Goal: Information Seeking & Learning: Learn about a topic

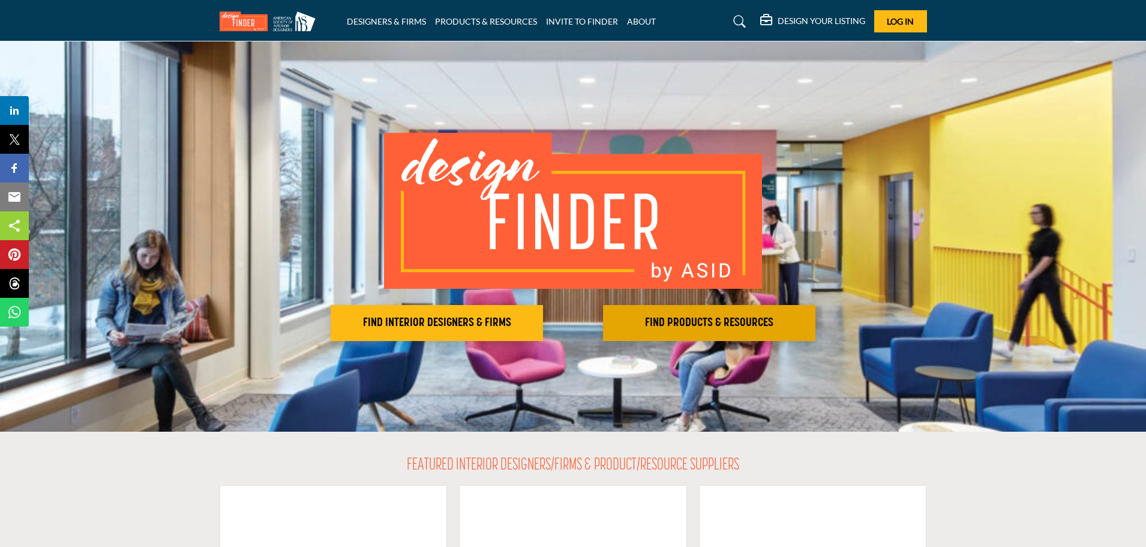
click at [763, 323] on h2 "FIND PRODUCTS & RESOURCES" at bounding box center [709, 323] width 205 height 14
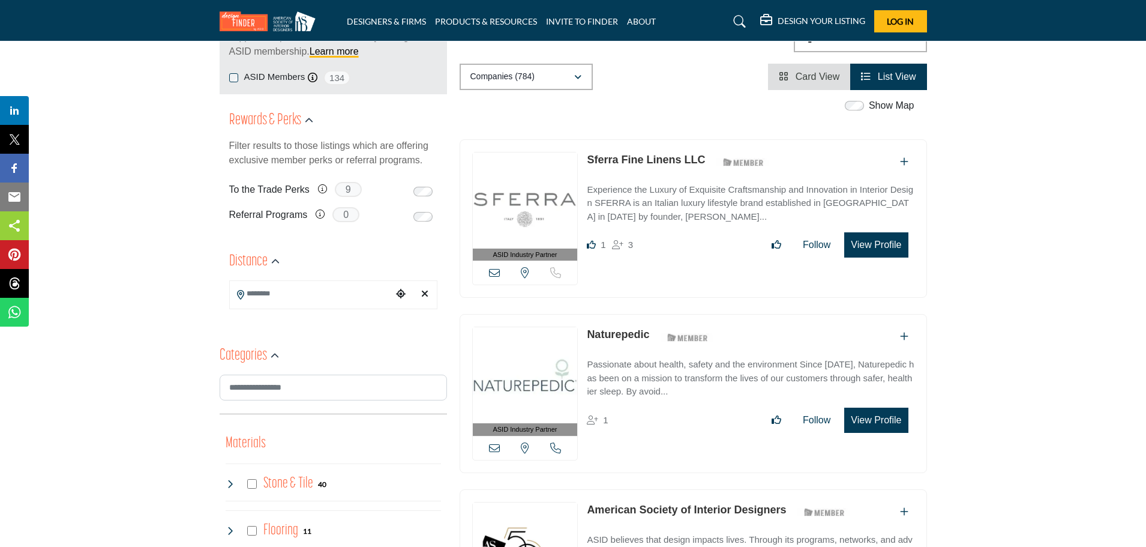
scroll to position [300, 0]
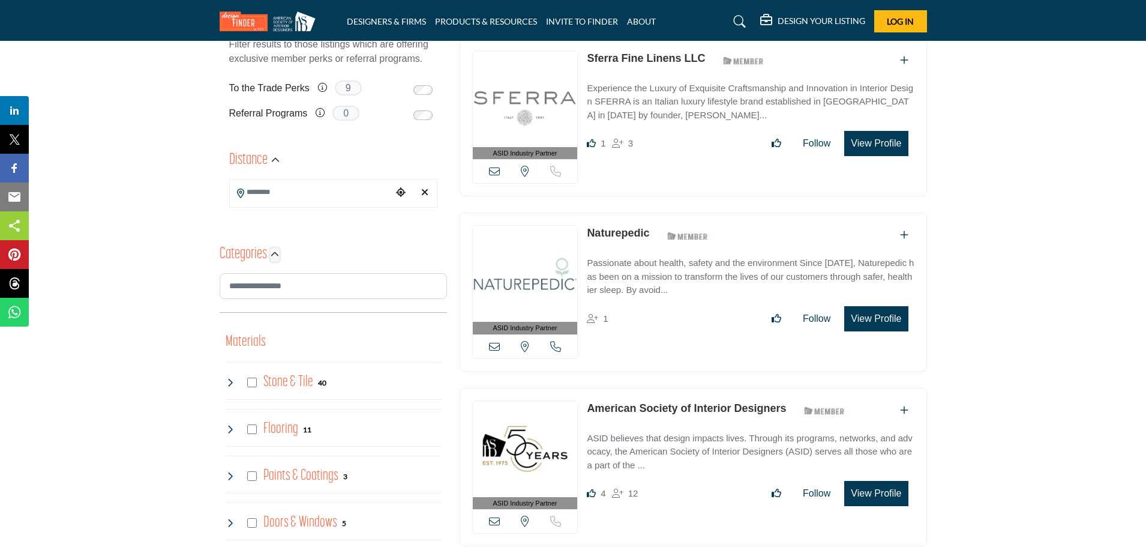
click at [271, 253] on icon "button" at bounding box center [275, 254] width 8 height 8
click at [277, 254] on icon "button" at bounding box center [275, 254] width 8 height 8
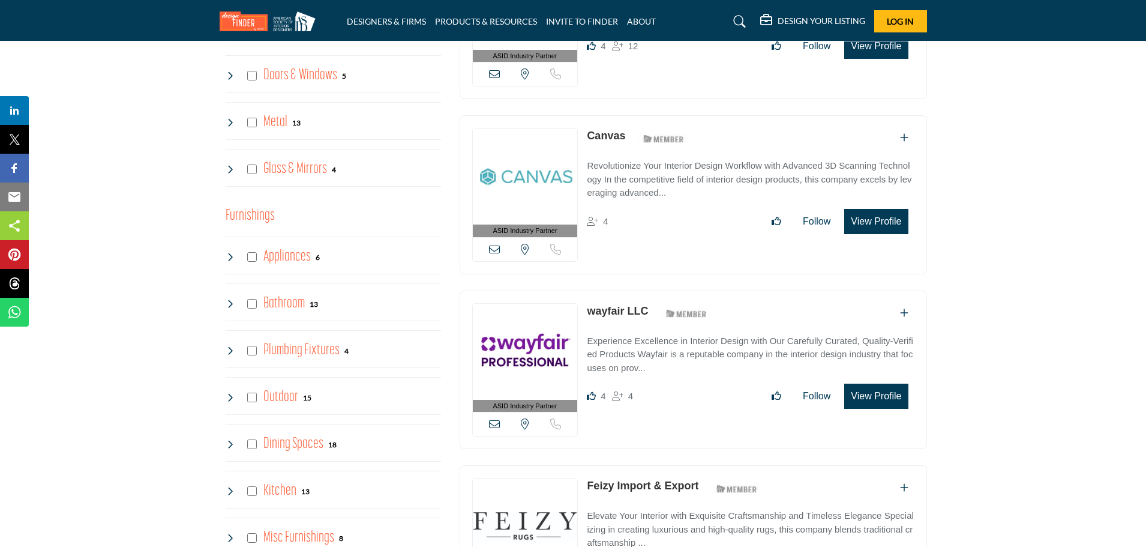
scroll to position [780, 0]
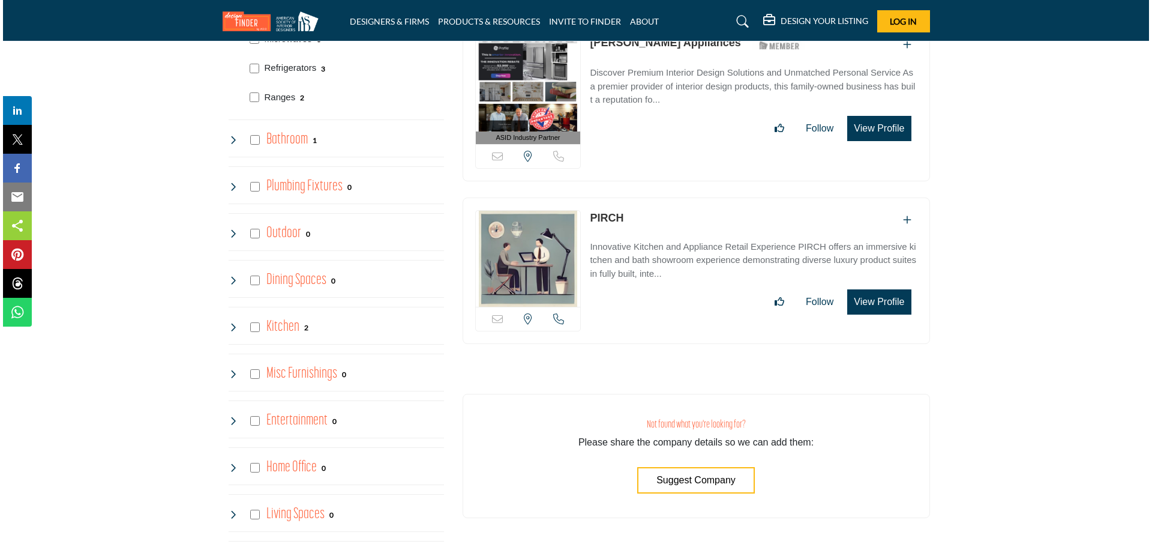
scroll to position [1080, 0]
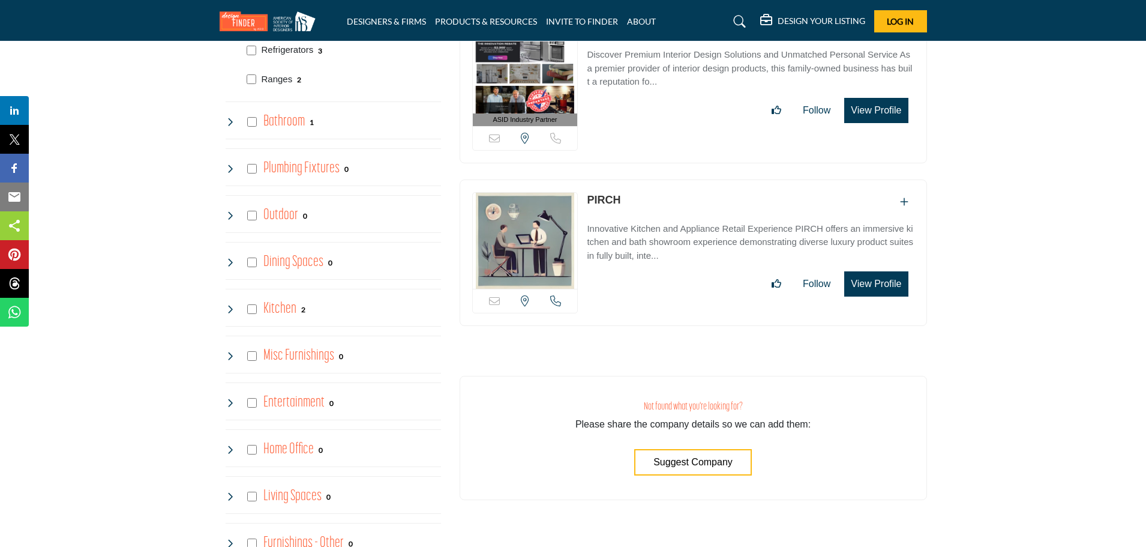
click at [874, 283] on button "View Profile" at bounding box center [876, 283] width 64 height 25
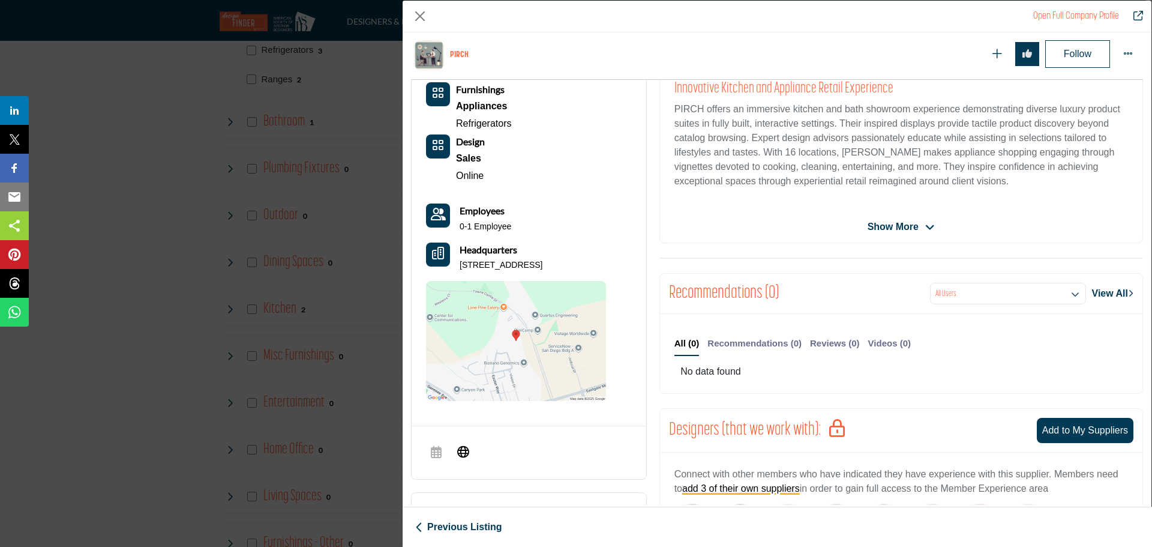
scroll to position [289, 0]
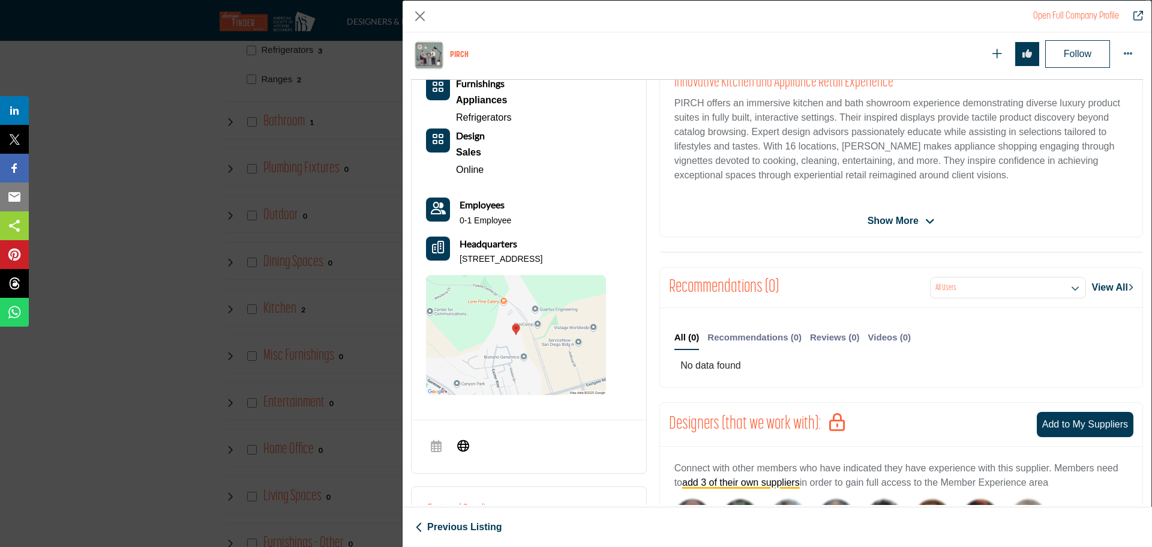
click at [913, 219] on span "Show More" at bounding box center [893, 221] width 51 height 14
click at [913, 219] on span "Show Less" at bounding box center [893, 221] width 50 height 14
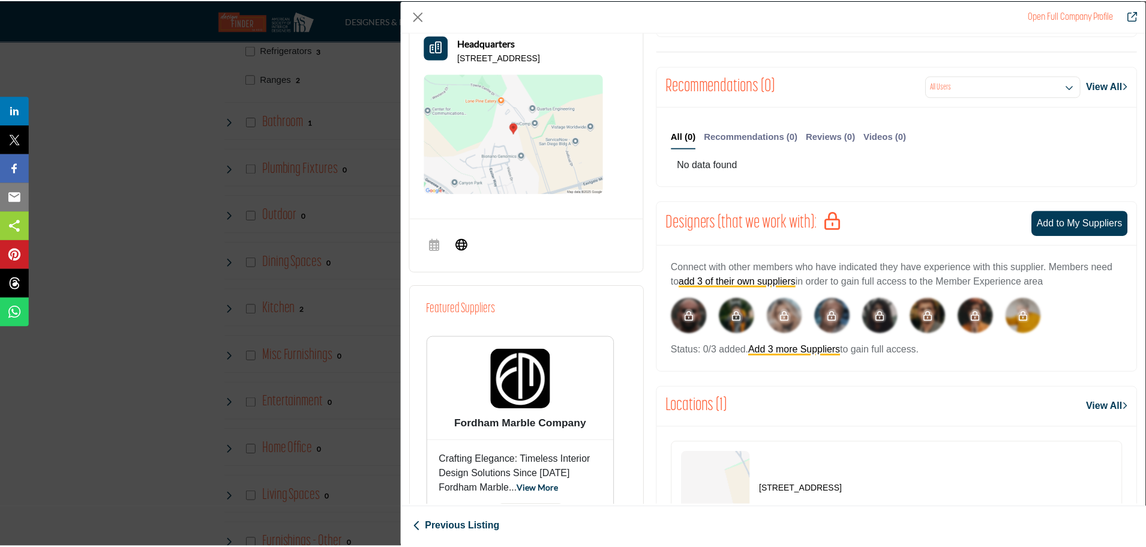
scroll to position [0, 0]
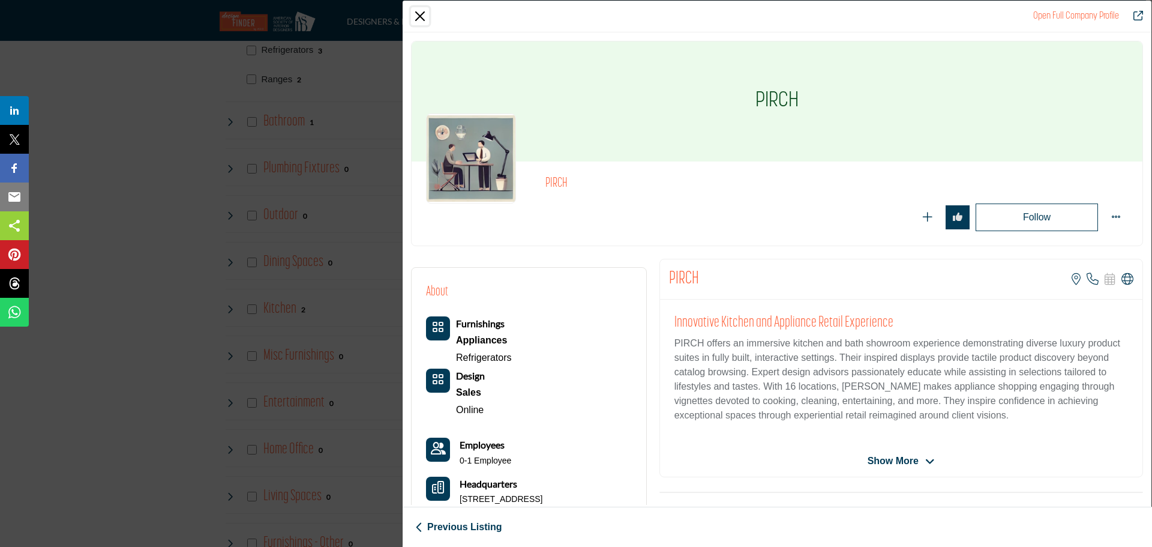
click at [417, 12] on button "Close" at bounding box center [420, 16] width 18 height 18
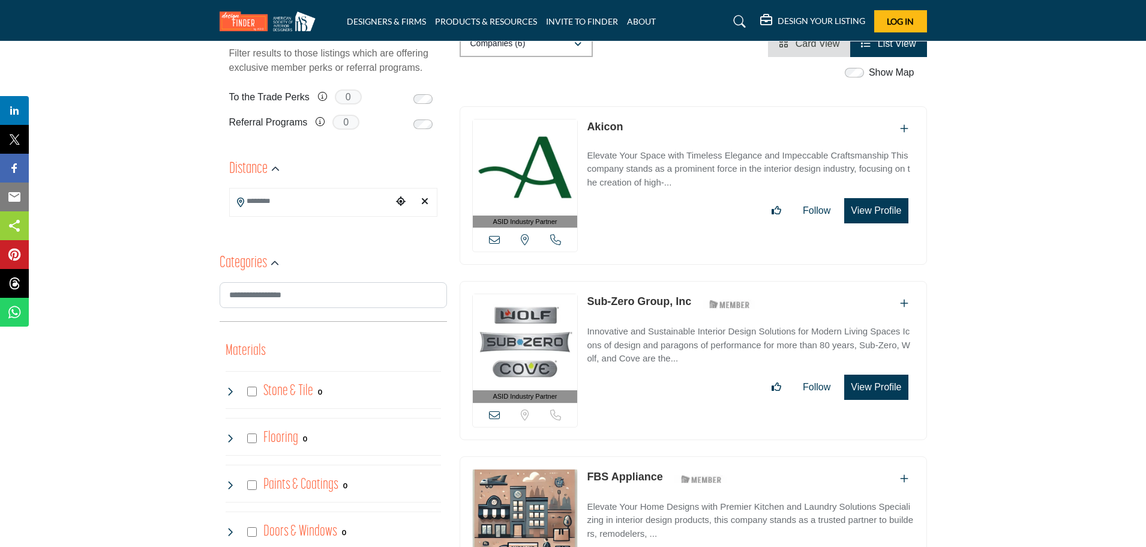
scroll to position [300, 0]
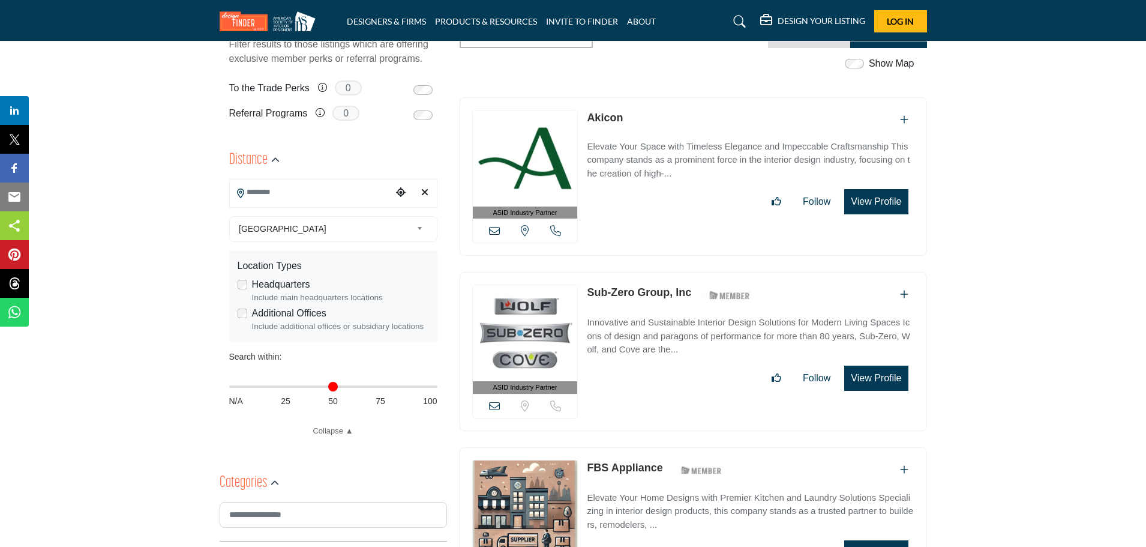
click at [293, 184] on input "Search Location" at bounding box center [311, 191] width 162 height 23
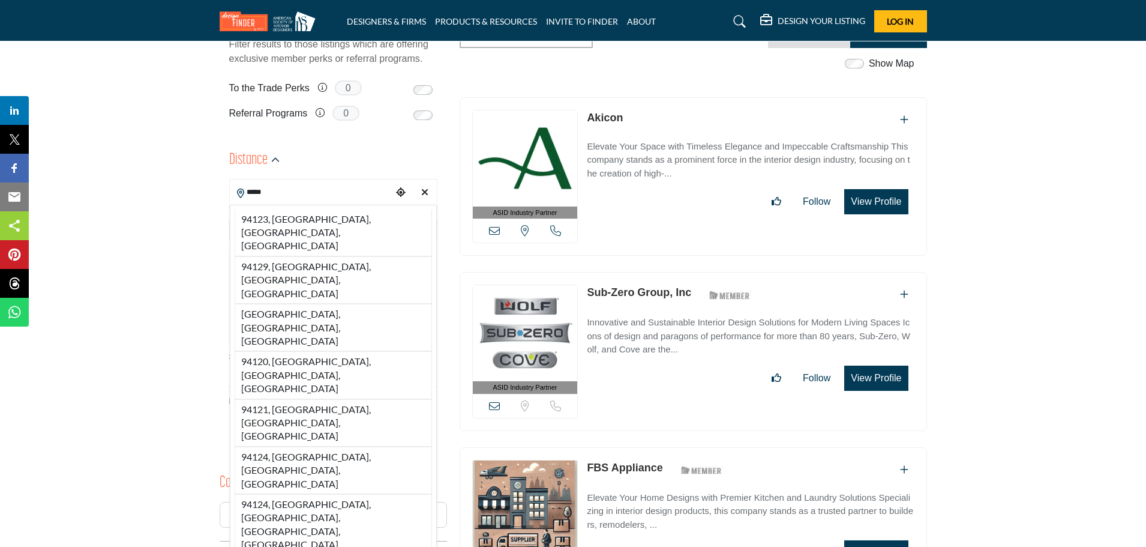
type input "**********"
type input "***"
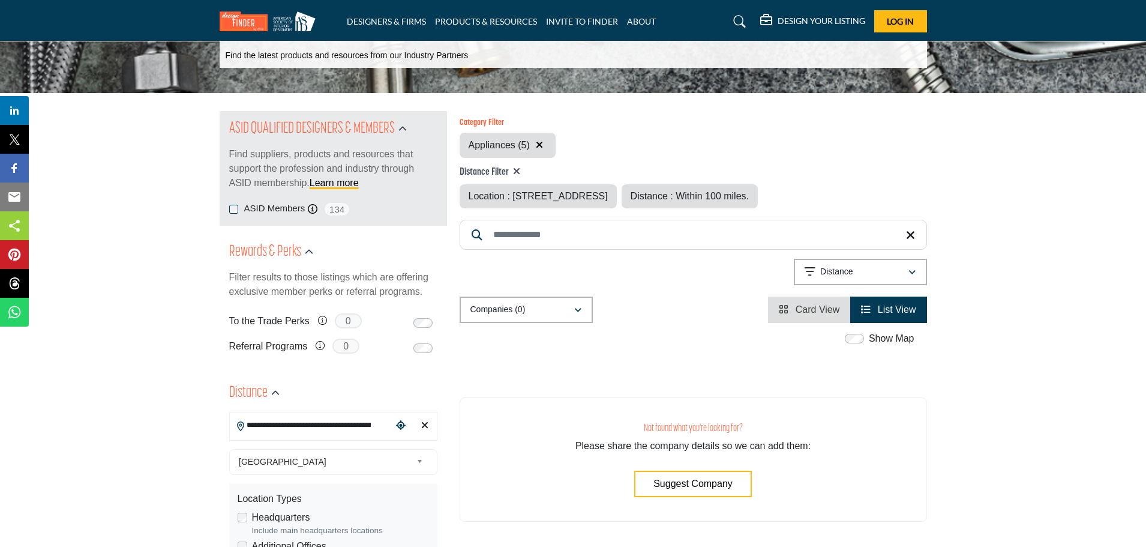
scroll to position [60, 0]
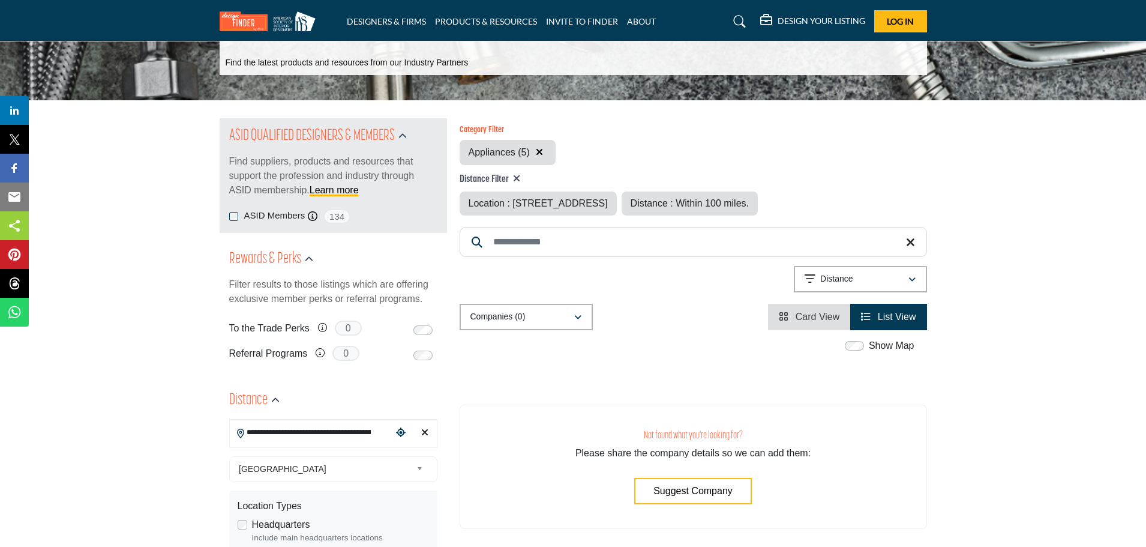
click at [526, 239] on input "Search Keyword" at bounding box center [693, 242] width 467 height 30
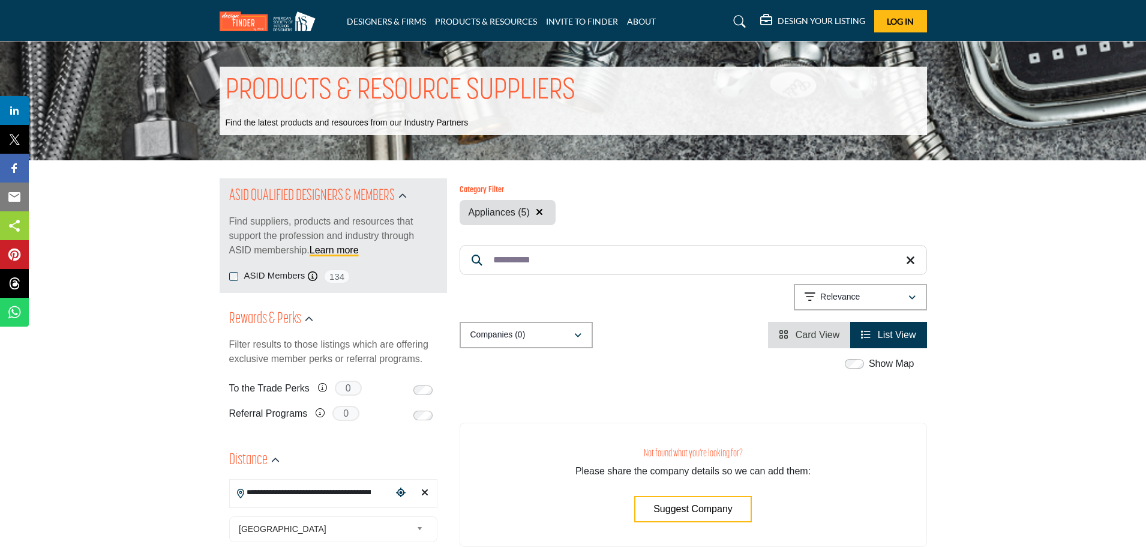
type input "**********"
click at [911, 262] on icon at bounding box center [910, 260] width 9 height 12
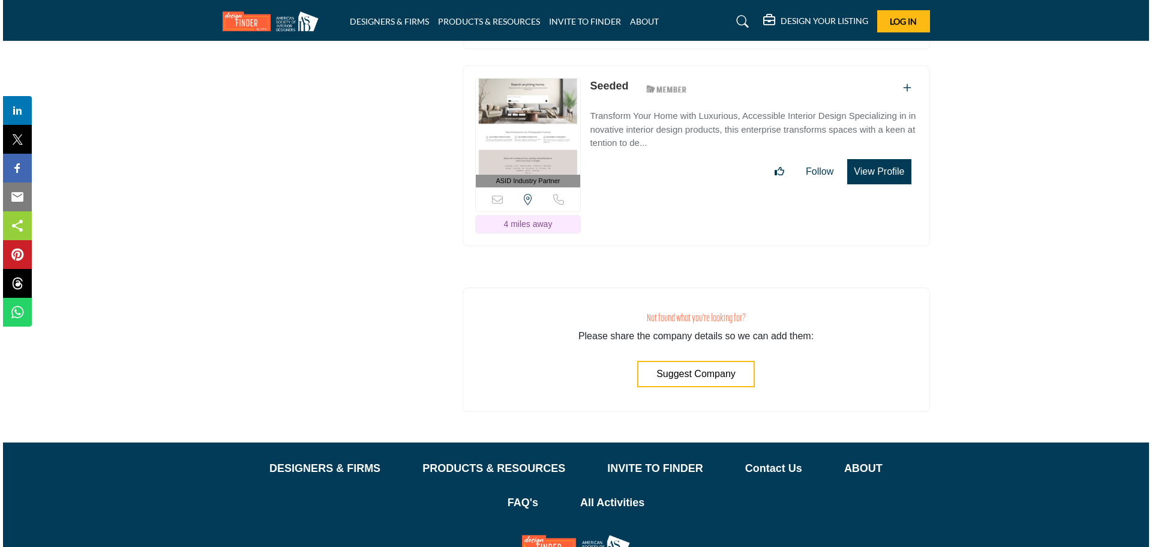
scroll to position [3540, 0]
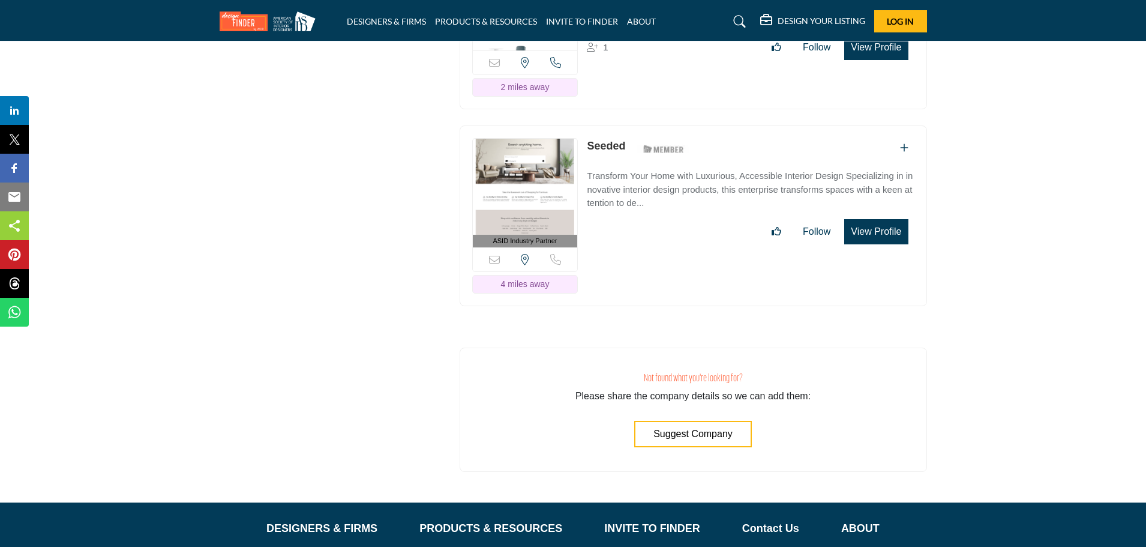
click at [879, 220] on button "View Profile" at bounding box center [876, 231] width 64 height 25
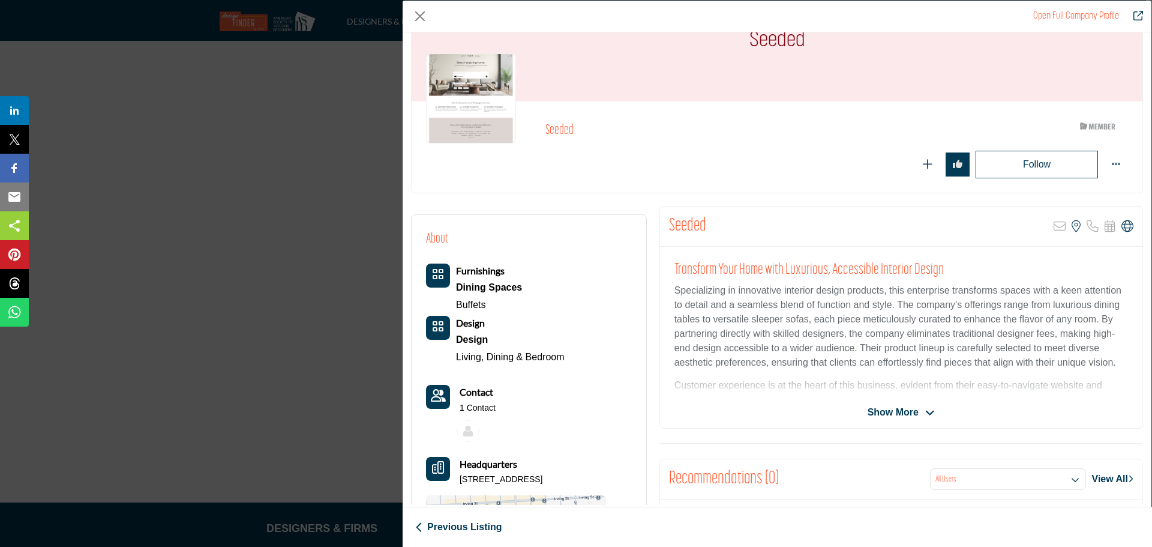
scroll to position [120, 0]
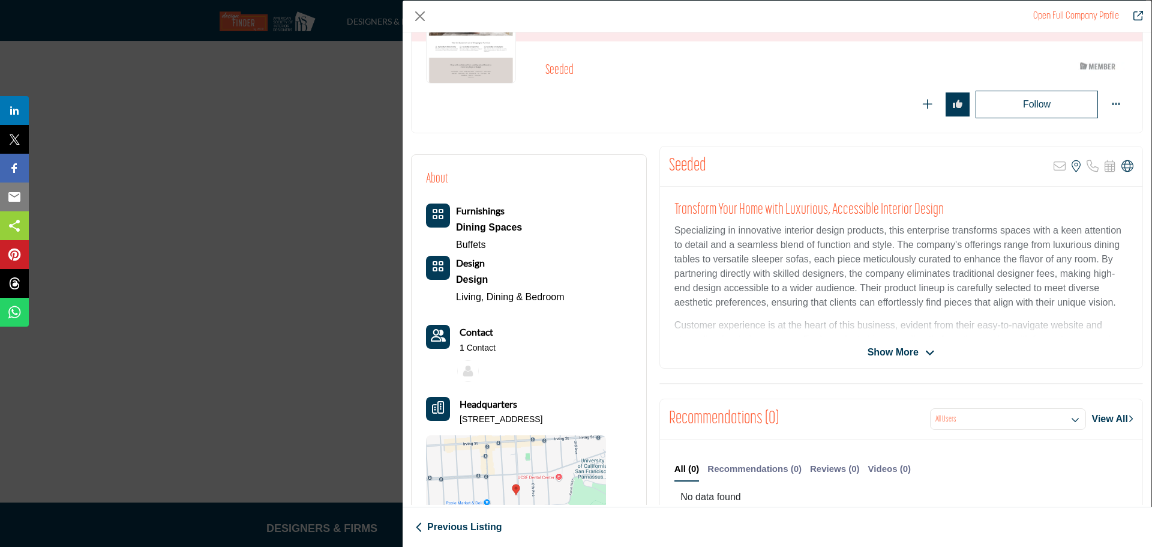
click at [904, 352] on span "Show More" at bounding box center [893, 352] width 51 height 14
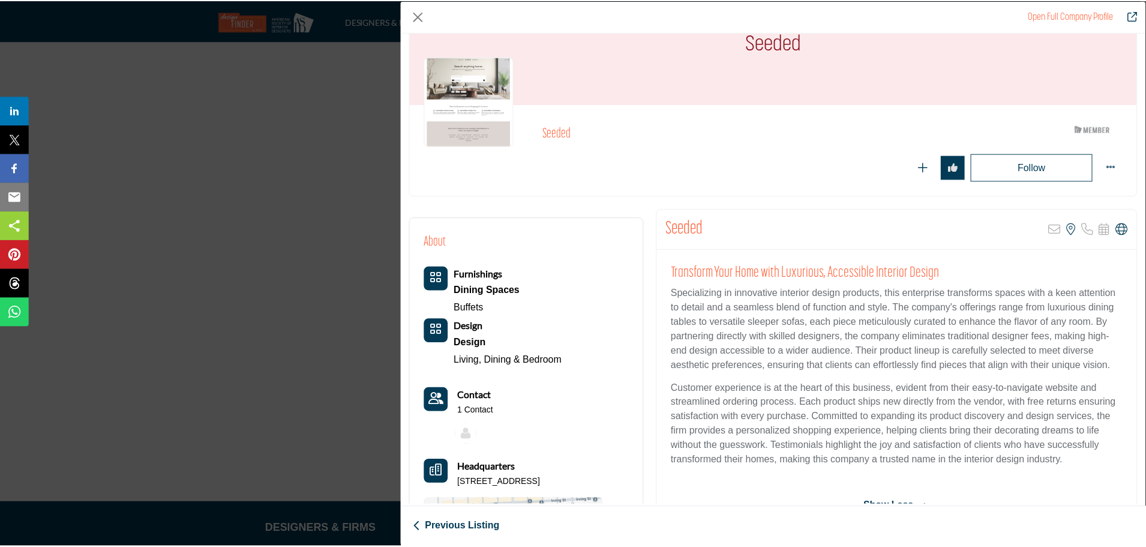
scroll to position [0, 0]
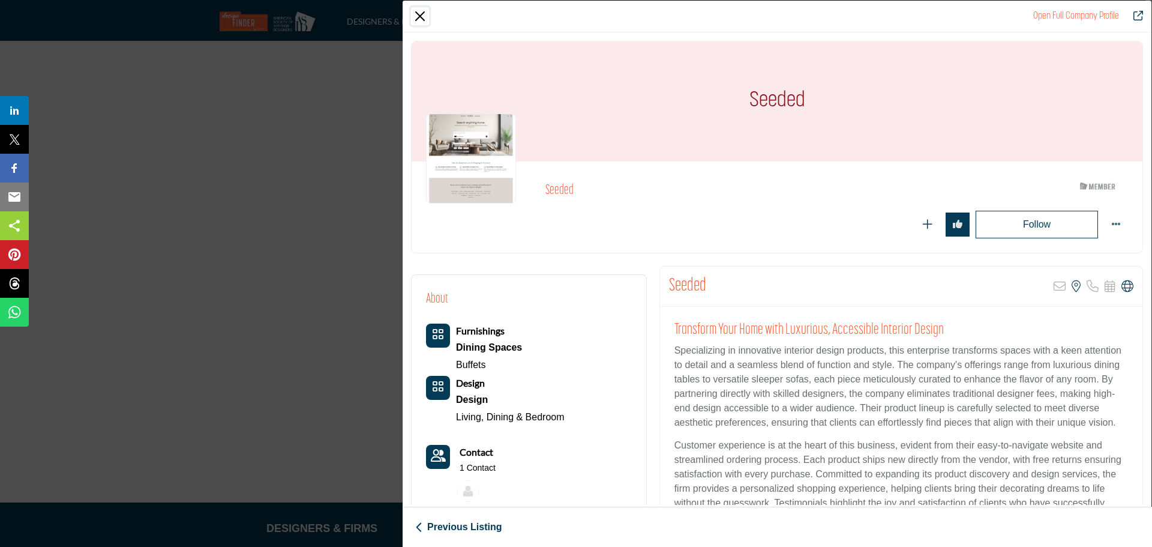
click at [420, 15] on button "Close" at bounding box center [420, 16] width 18 height 18
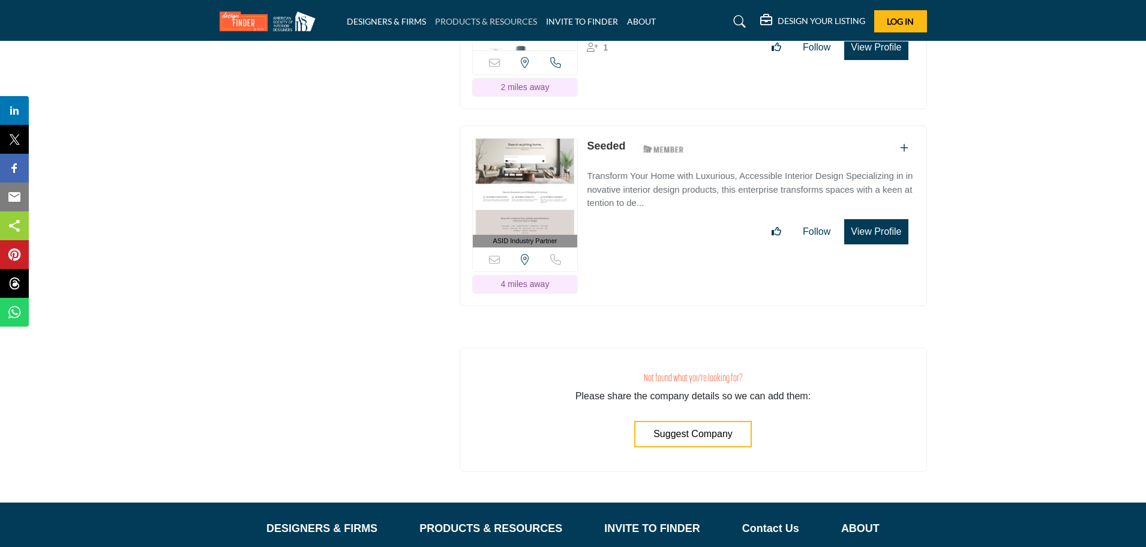
click at [512, 20] on link "PRODUCTS & RESOURCES" at bounding box center [486, 21] width 102 height 10
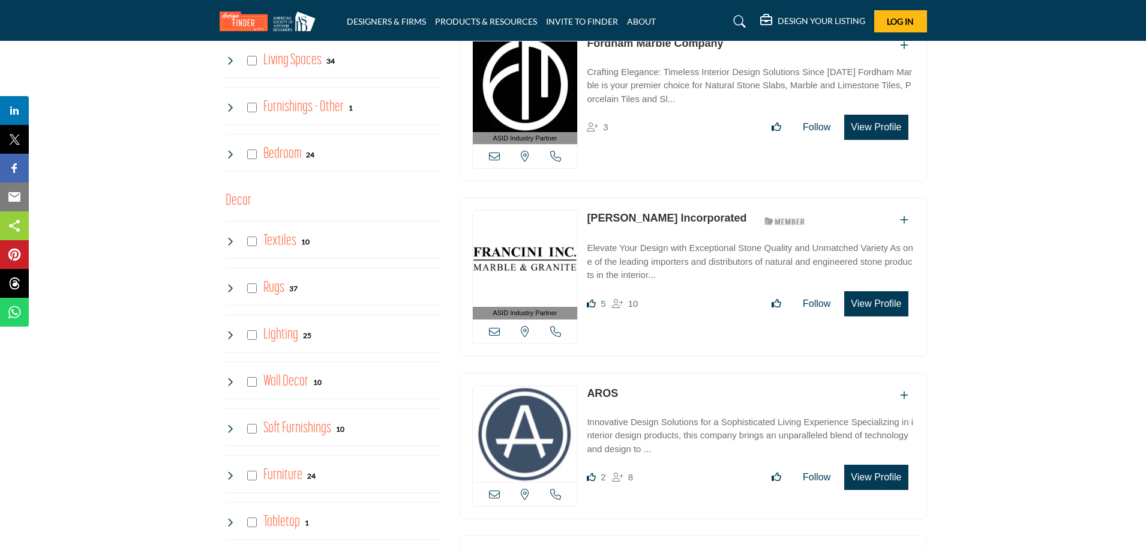
scroll to position [1380, 0]
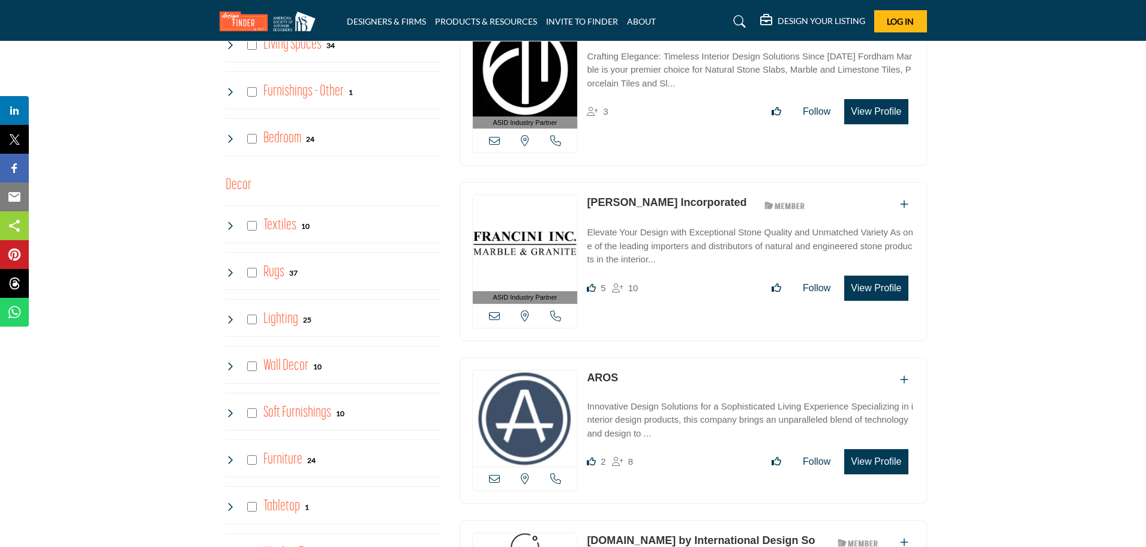
click at [274, 273] on h4 "Rugs" at bounding box center [273, 272] width 21 height 21
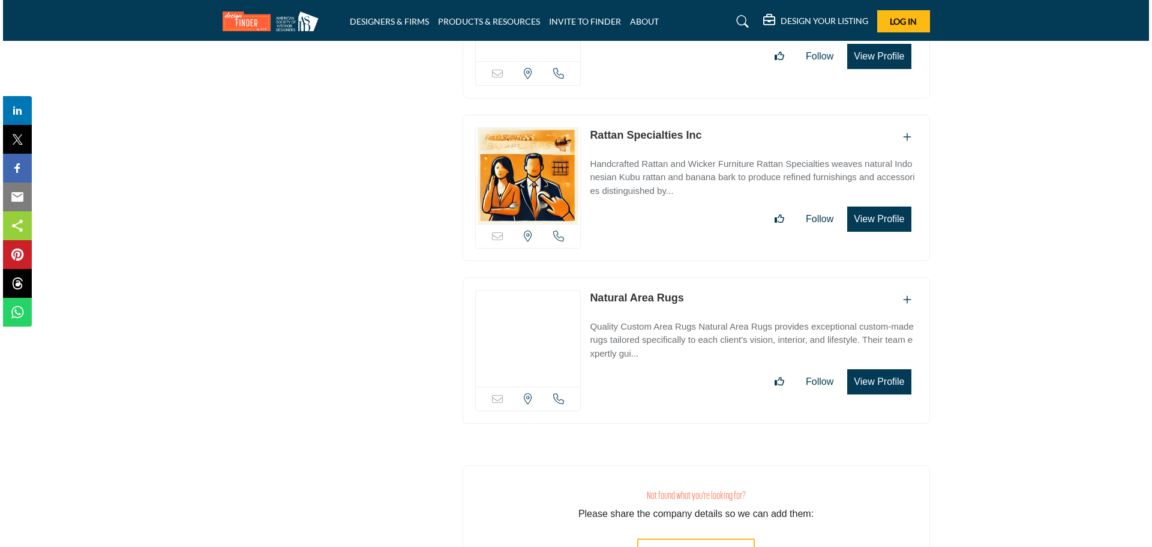
scroll to position [4740, 0]
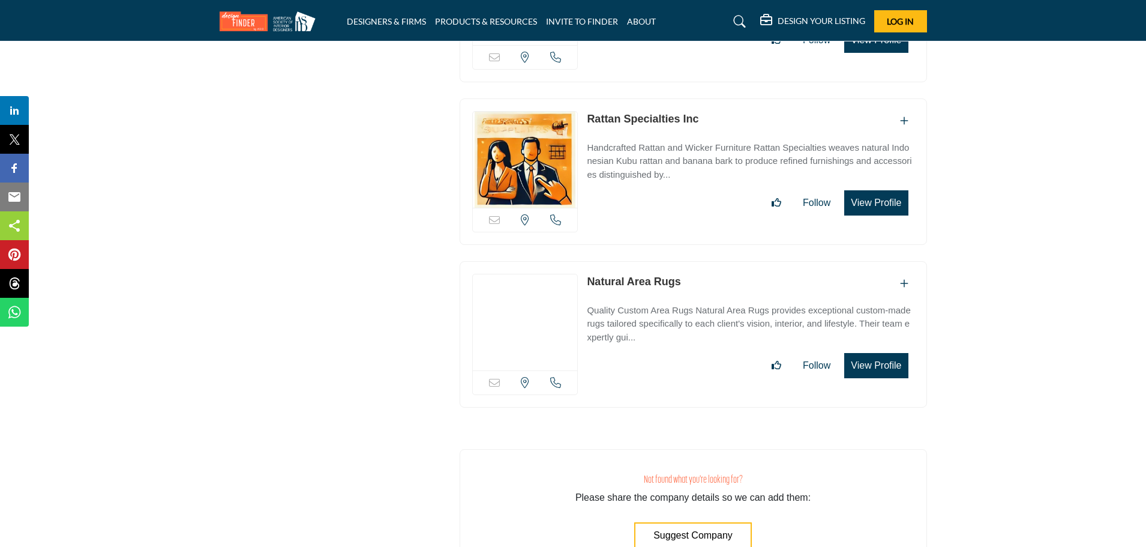
click at [895, 353] on button "View Profile" at bounding box center [876, 365] width 64 height 25
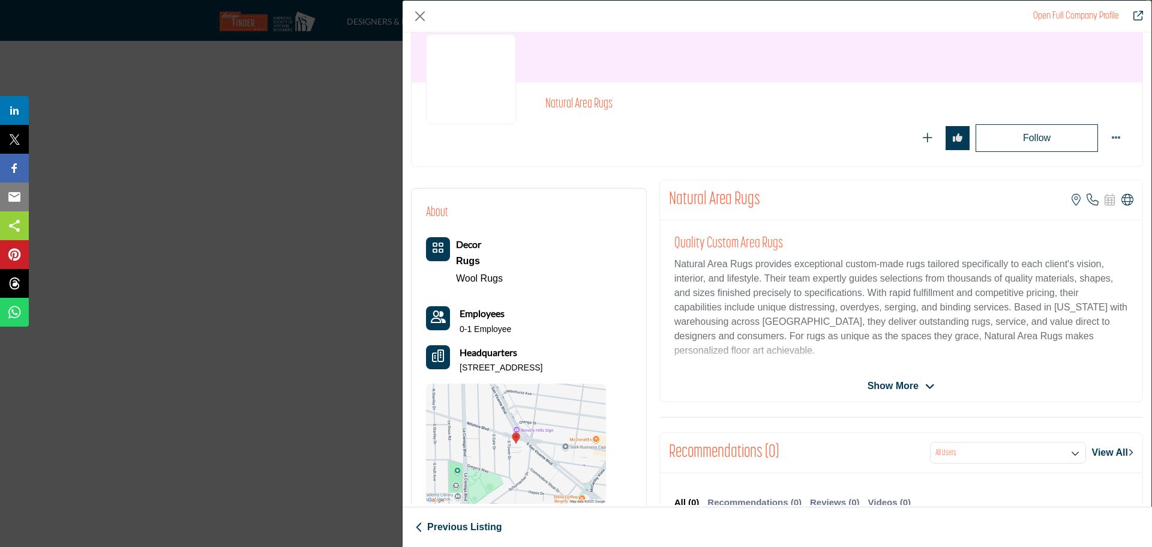
scroll to position [120, 0]
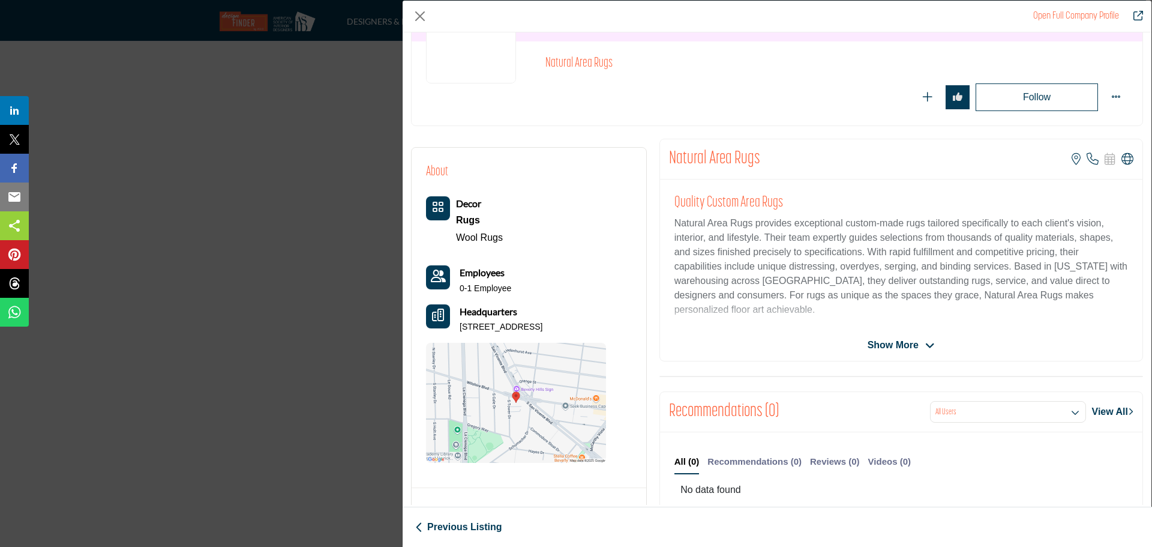
click at [925, 343] on icon "Company Data Modal" at bounding box center [930, 345] width 10 height 11
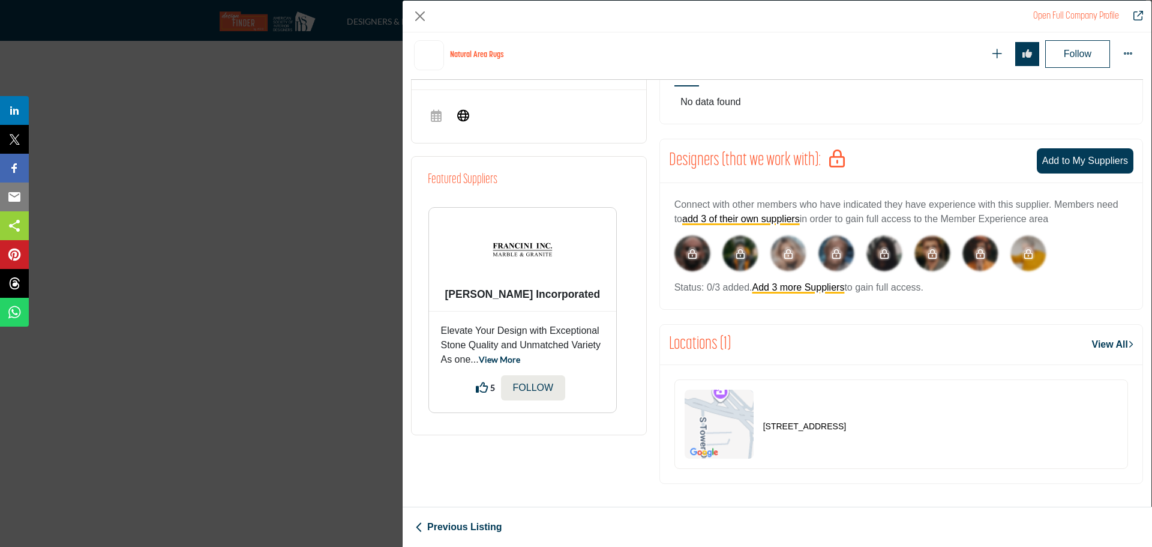
scroll to position [568, 0]
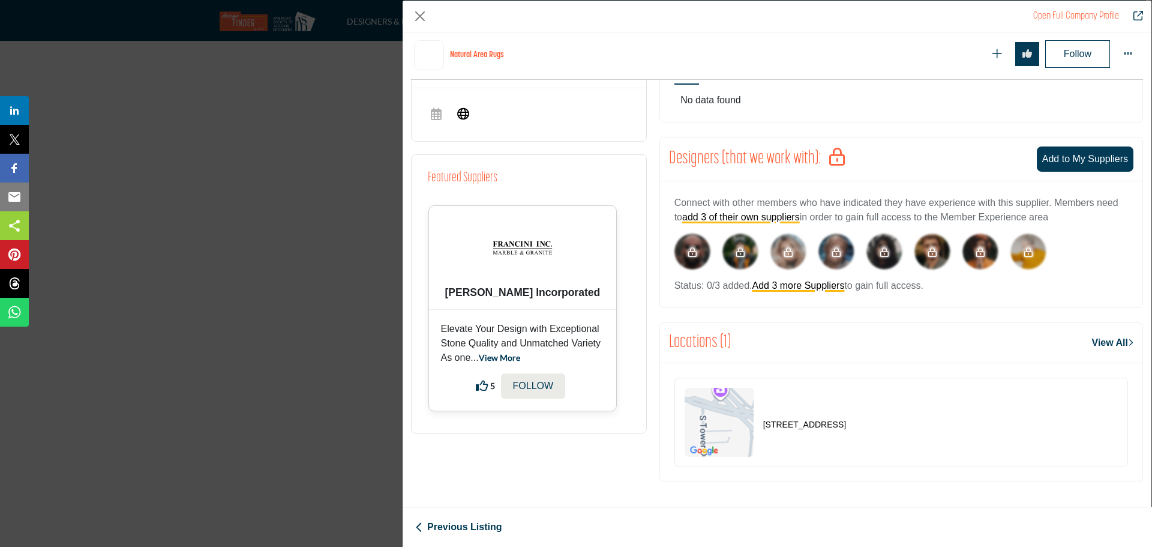
click at [503, 362] on link "View More" at bounding box center [499, 357] width 41 height 10
click at [532, 253] on img "Company Data Modal" at bounding box center [523, 248] width 60 height 60
